Goal: Navigation & Orientation: Understand site structure

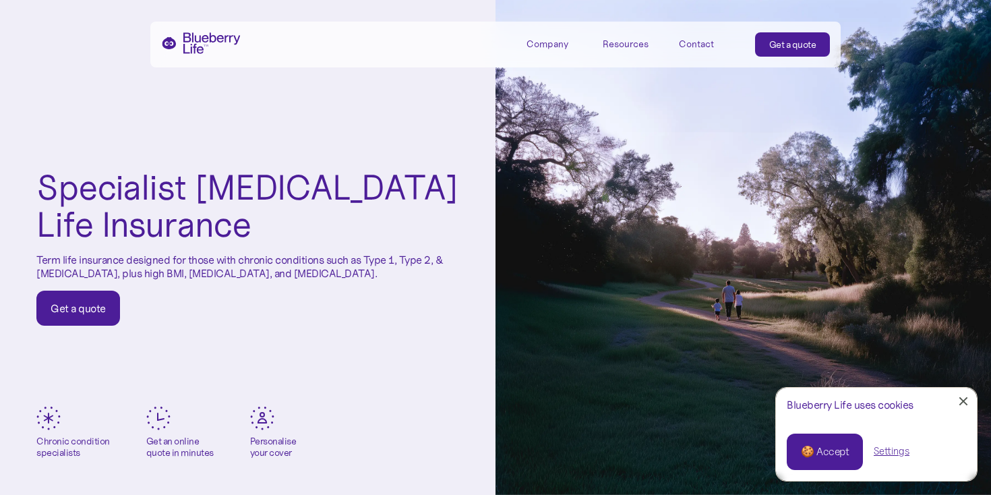
click at [535, 43] on div "Company" at bounding box center [547, 43] width 42 height 11
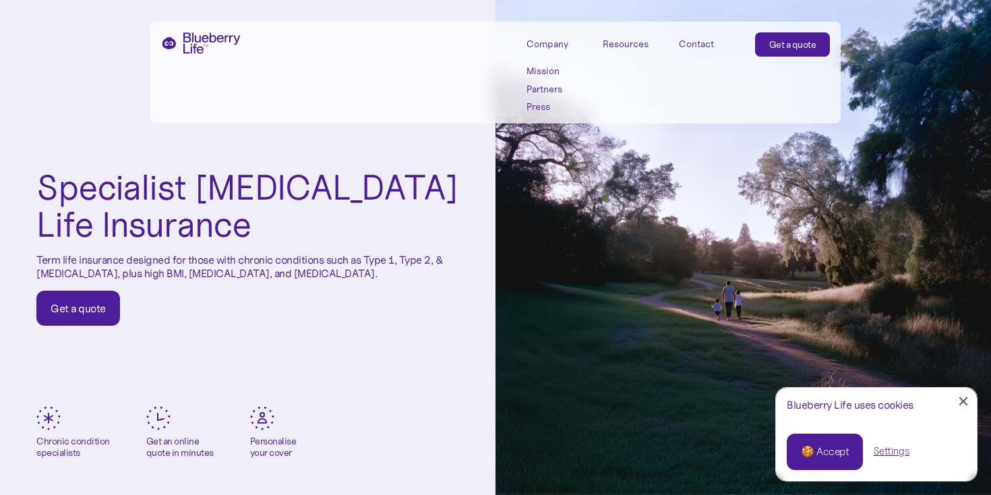
click at [534, 87] on link "Partners" at bounding box center [556, 89] width 61 height 11
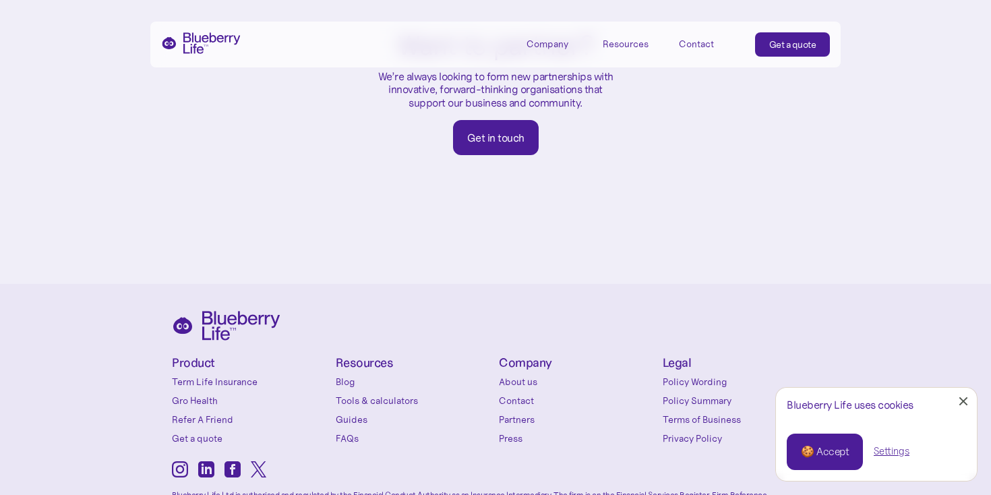
scroll to position [829, 0]
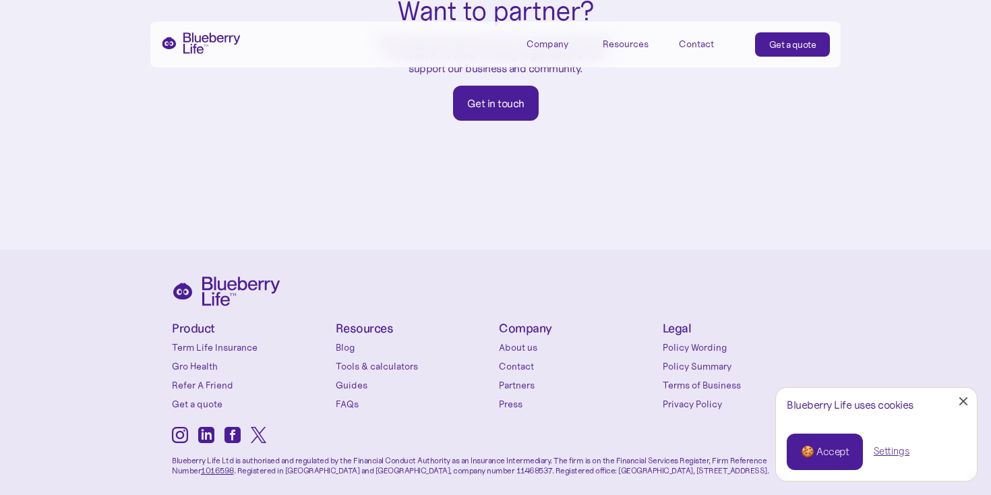
click at [516, 340] on link "About us" at bounding box center [577, 346] width 157 height 13
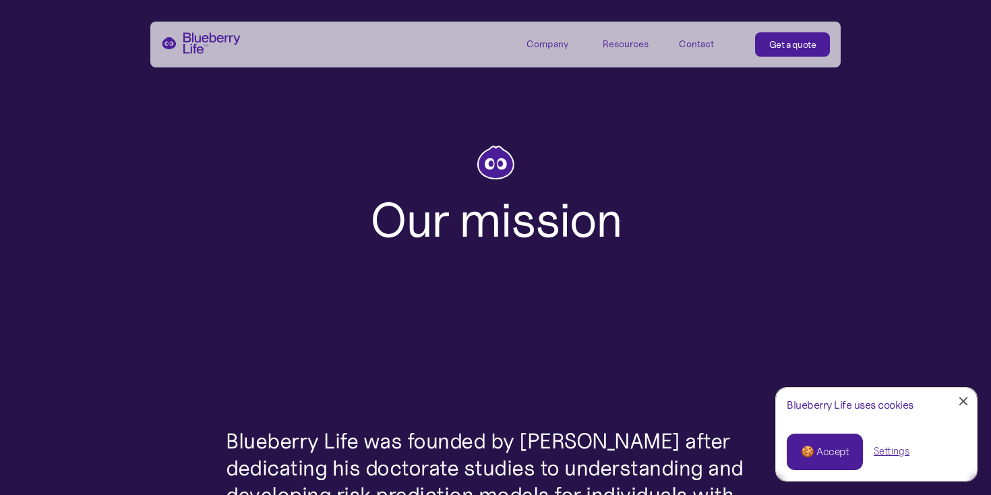
click at [553, 44] on div "Company" at bounding box center [547, 43] width 42 height 11
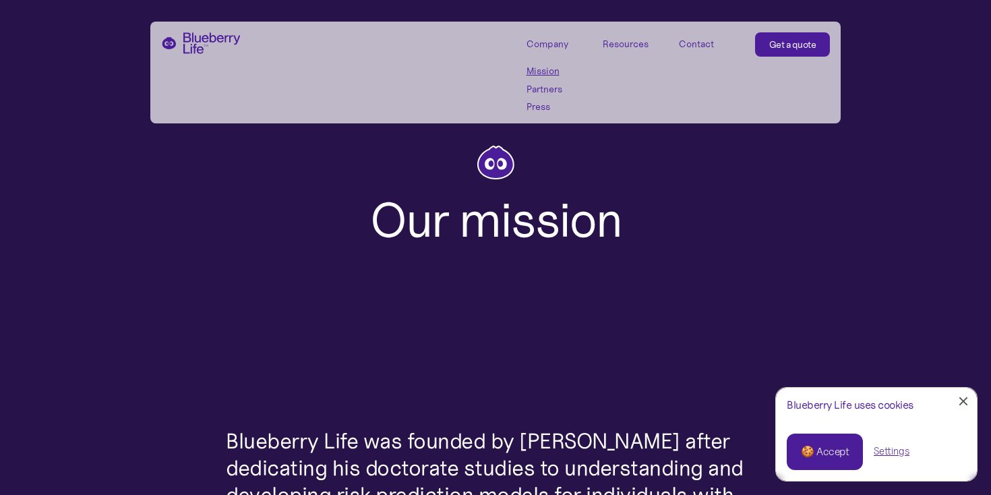
click at [210, 44] on img "home" at bounding box center [201, 43] width 80 height 22
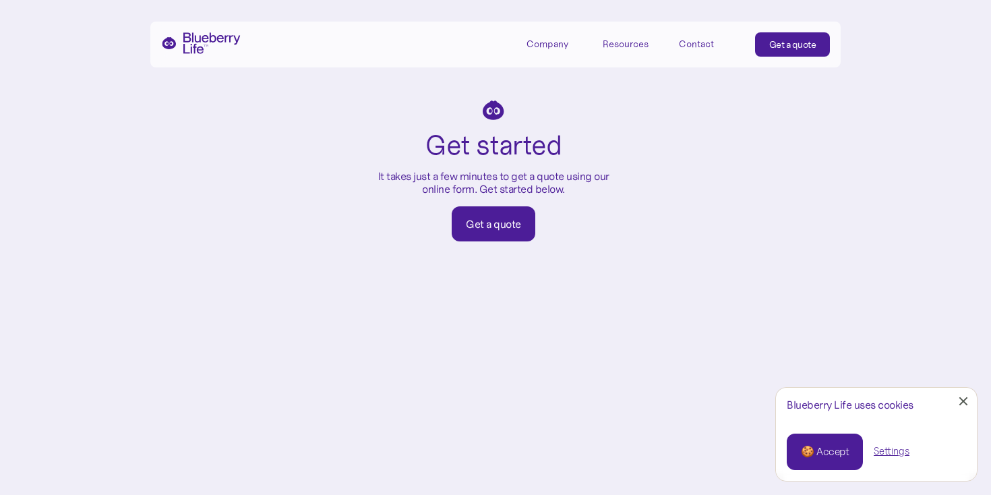
scroll to position [5344, 0]
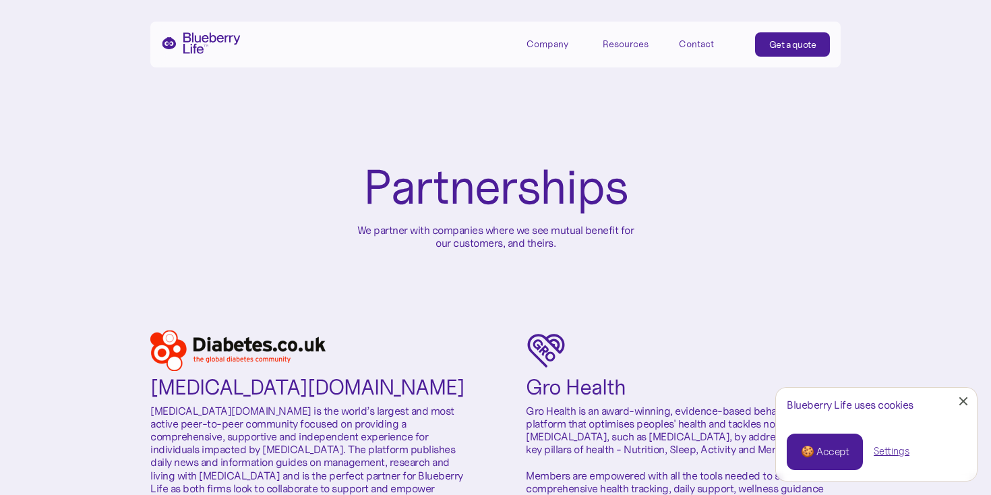
scroll to position [869, 0]
